Goal: Find specific page/section: Find specific page/section

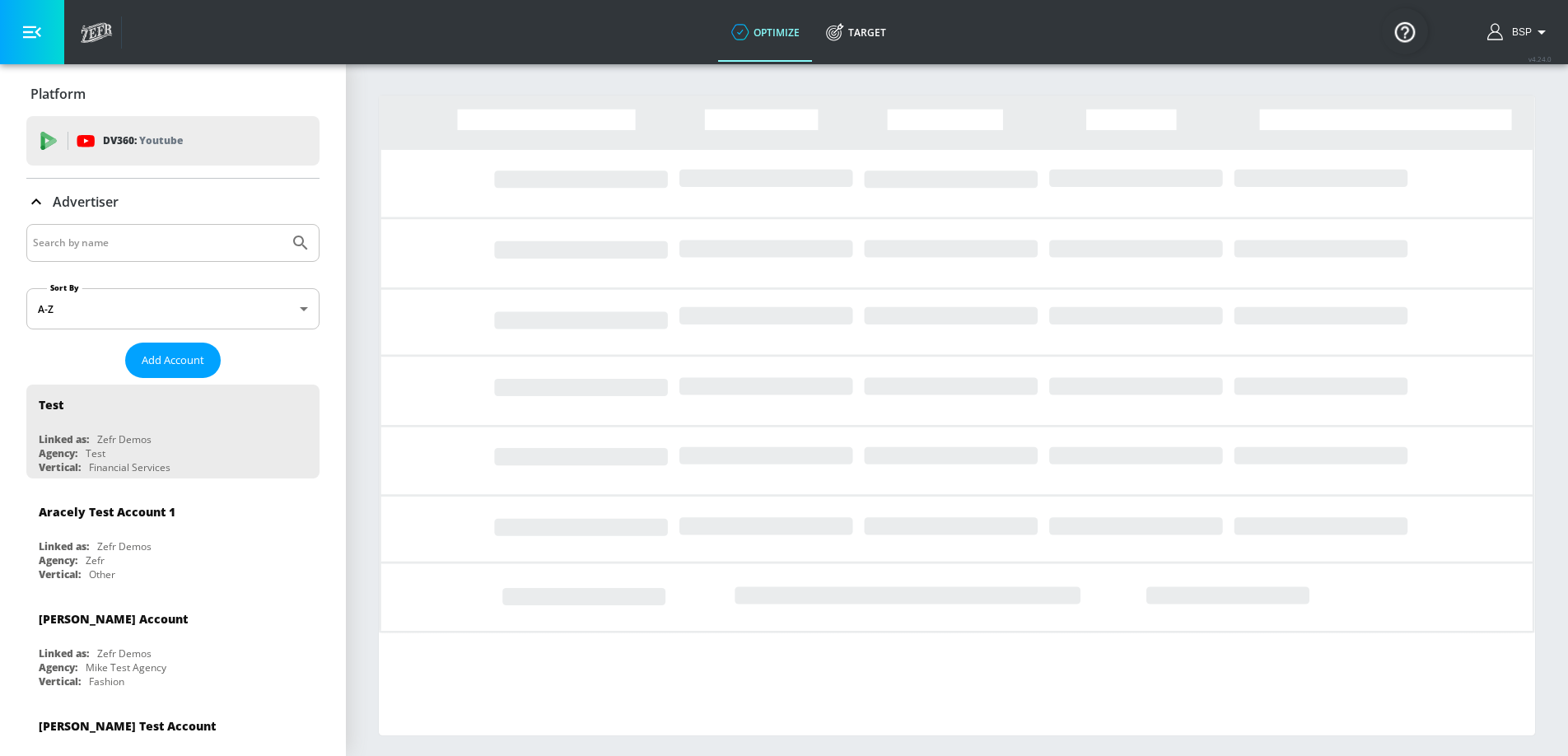
click at [152, 231] on div at bounding box center [173, 242] width 293 height 38
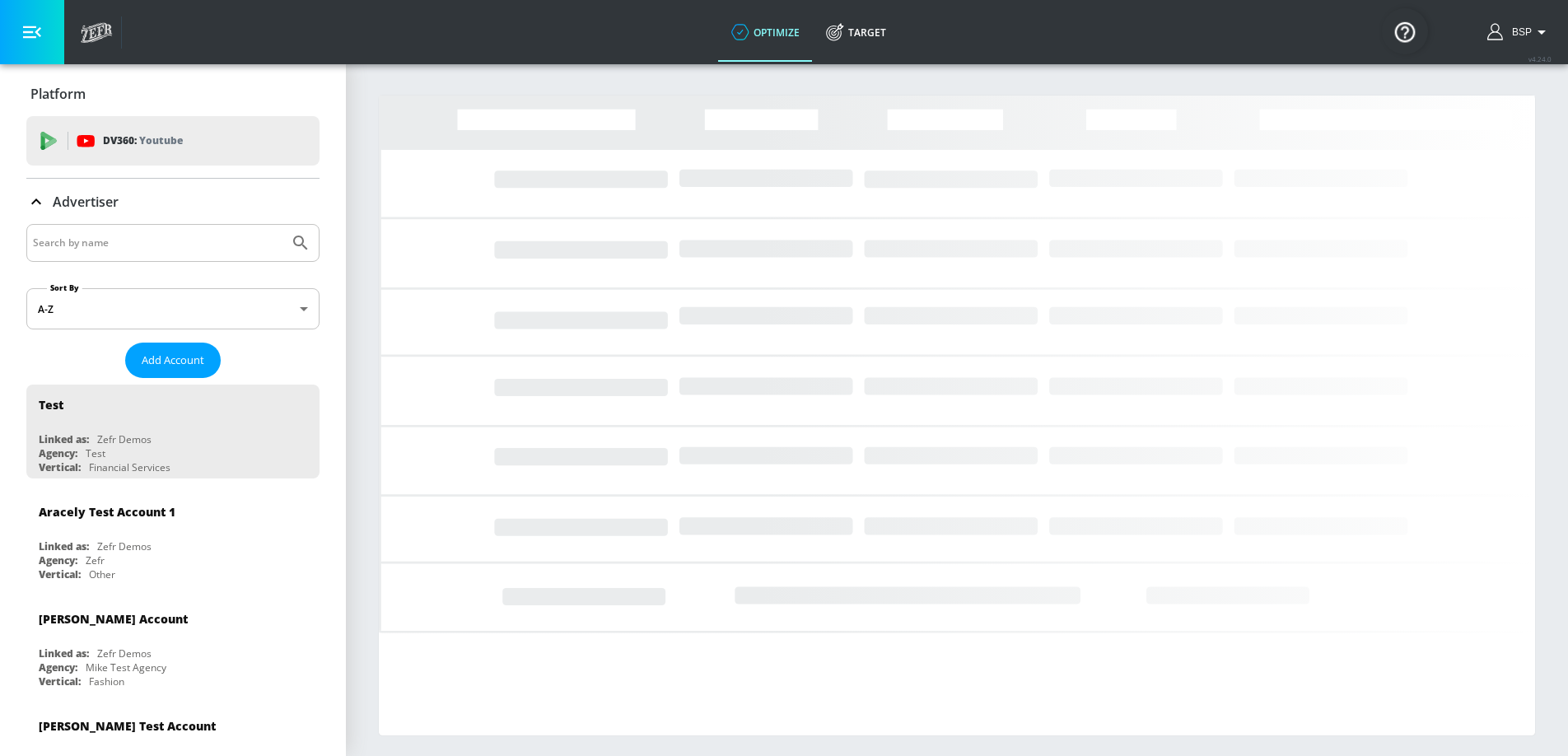
click at [142, 244] on input "Search by name" at bounding box center [158, 243] width 250 height 21
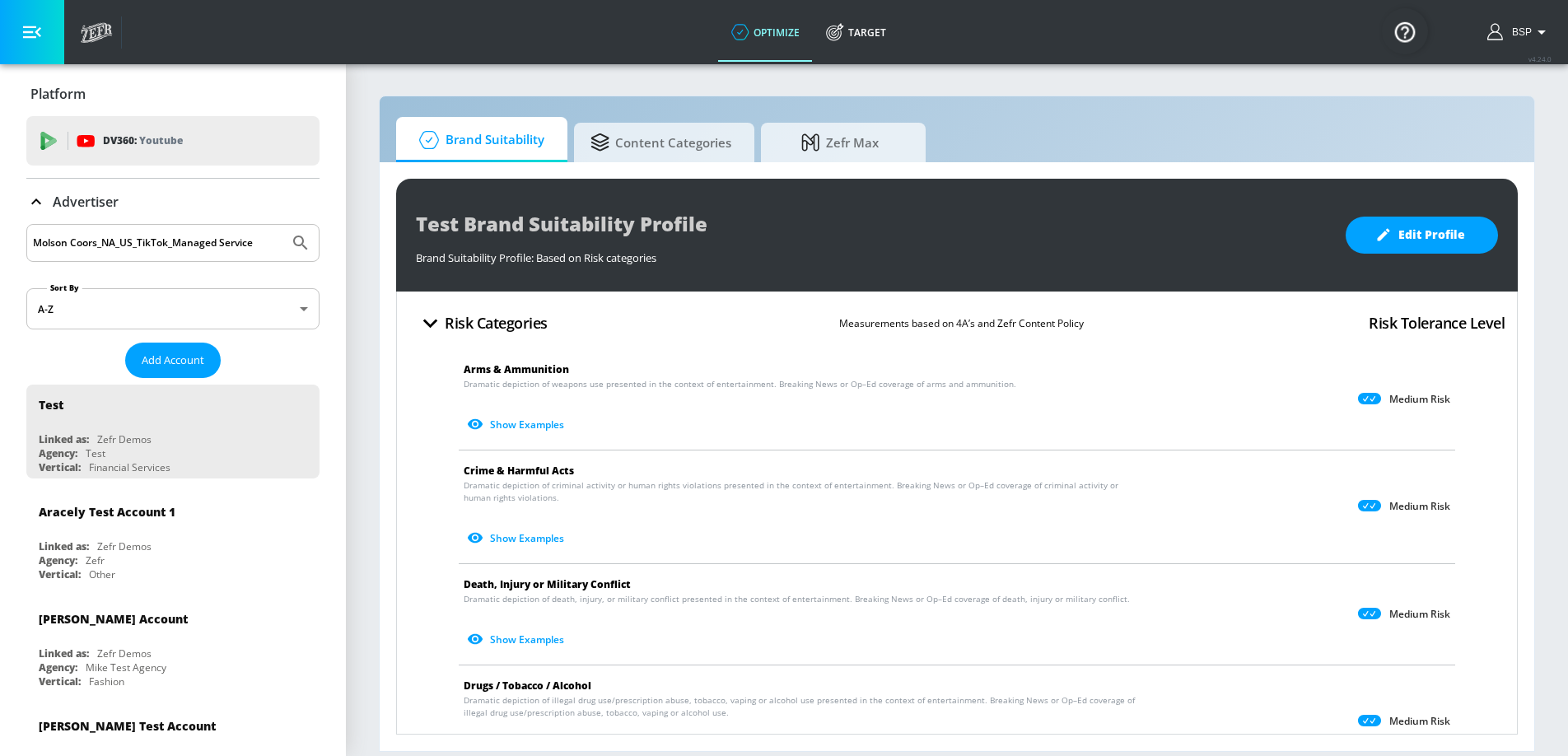
type input "Molson Coors_NA_US_TikTok_Managed Service"
click at [292, 232] on button "Submit Search" at bounding box center [300, 242] width 36 height 36
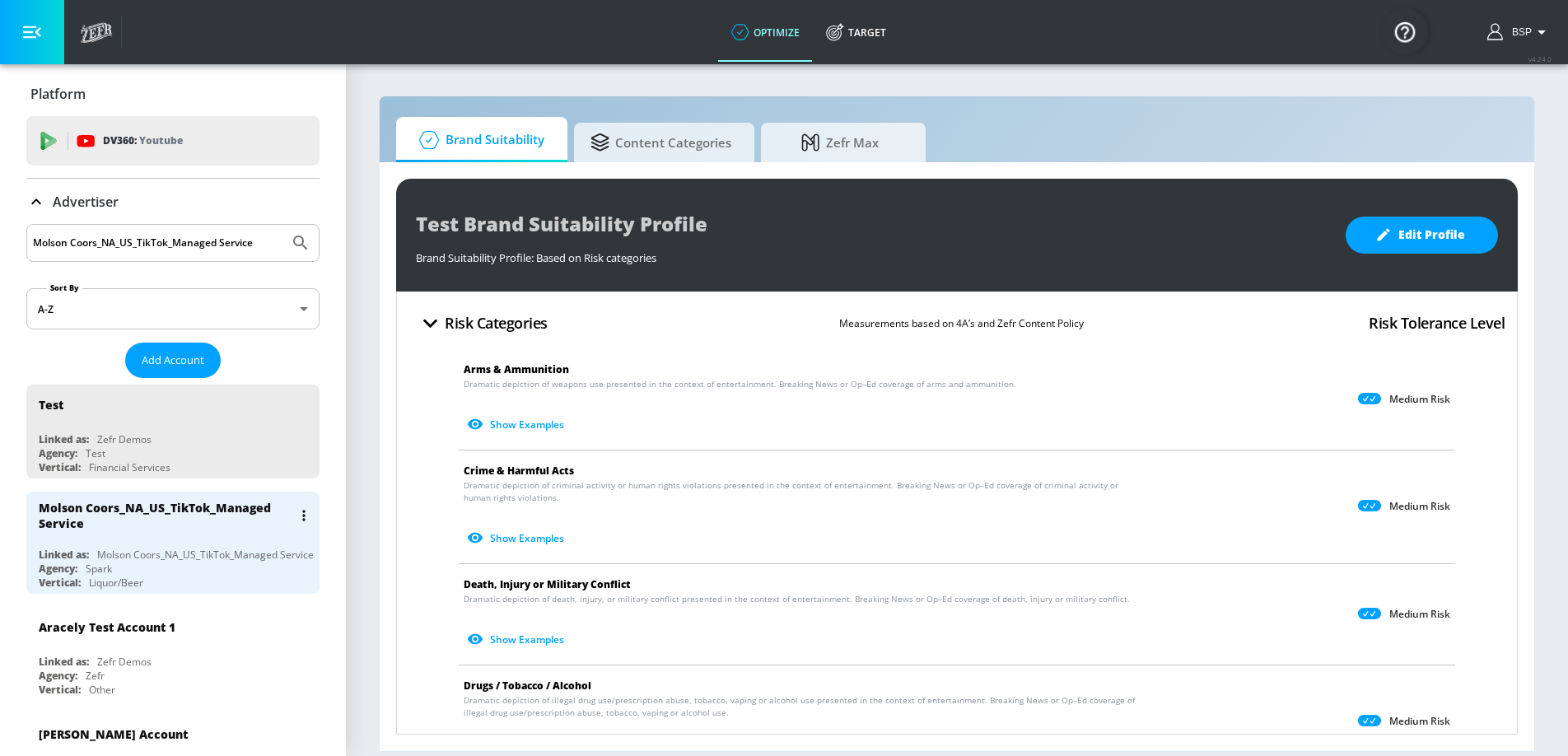
click at [199, 534] on div "Molson Coors_NA_US_TikTok_Managed Service" at bounding box center [177, 516] width 277 height 47
